Goal: Find contact information: Find contact information

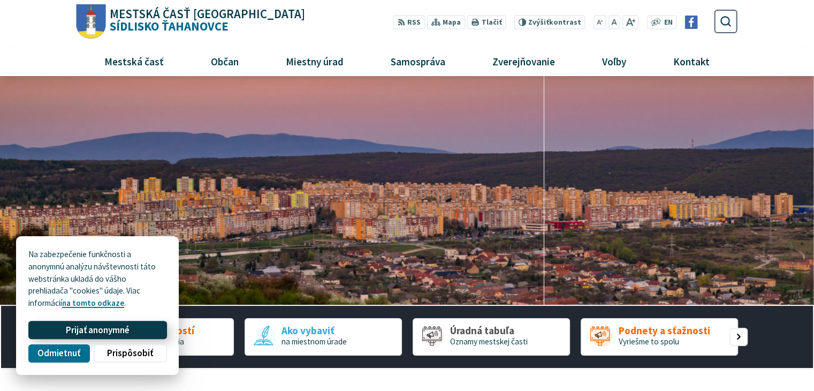
click at [62, 335] on button "Prijať anonymné" at bounding box center [97, 330] width 138 height 18
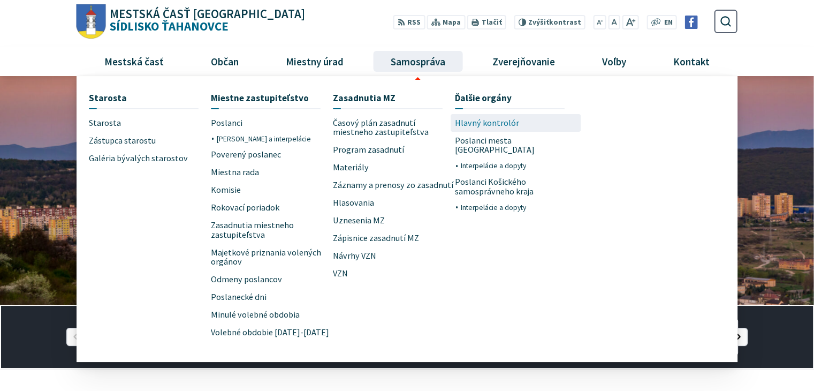
click at [482, 127] on span "Hlavný kontrolór" at bounding box center [487, 123] width 64 height 18
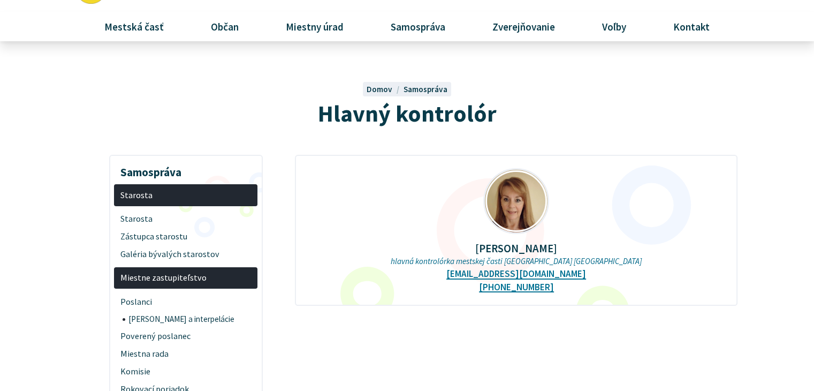
scroll to position [54, 0]
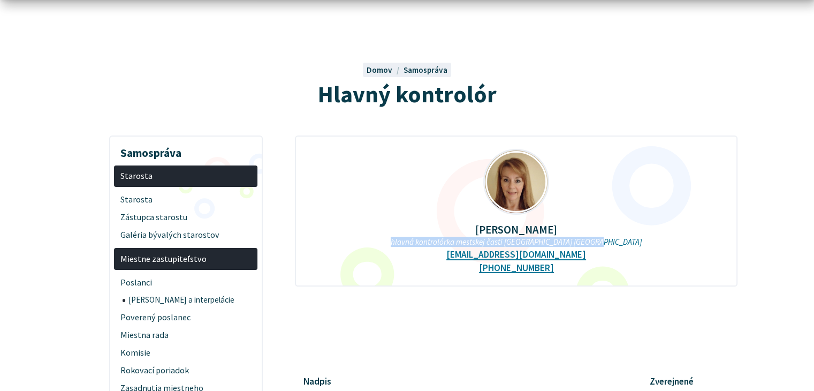
drag, startPoint x: 416, startPoint y: 243, endPoint x: 619, endPoint y: 244, distance: 202.9
click at [619, 244] on p "hlavná kontrolórka mestskej časti Košice-Sídlisko Ťahanovce" at bounding box center [517, 242] width 408 height 10
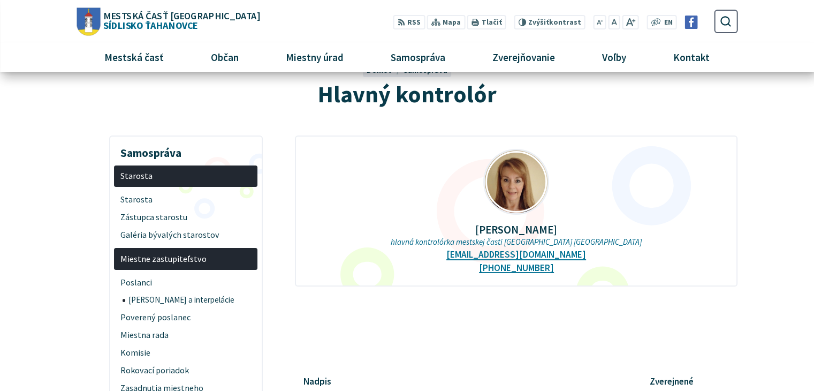
click at [414, 328] on div at bounding box center [475, 327] width 361 height 16
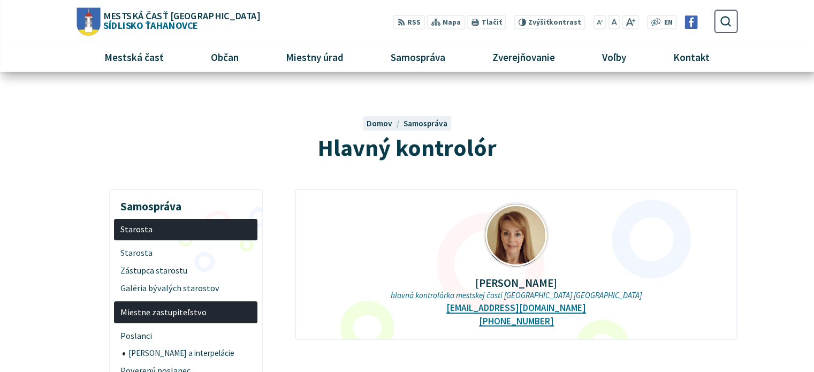
scroll to position [0, 0]
click at [547, 143] on h1 "Hlavný kontrolór" at bounding box center [407, 148] width 596 height 26
click at [662, 135] on h1 "Hlavný kontrolór" at bounding box center [407, 148] width 596 height 26
